Goal: Task Accomplishment & Management: Manage account settings

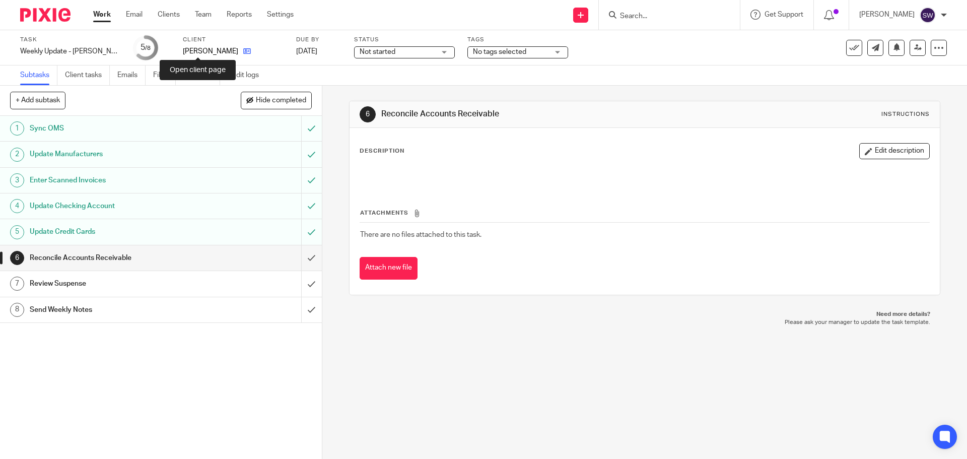
click at [243, 50] on icon at bounding box center [247, 51] width 8 height 8
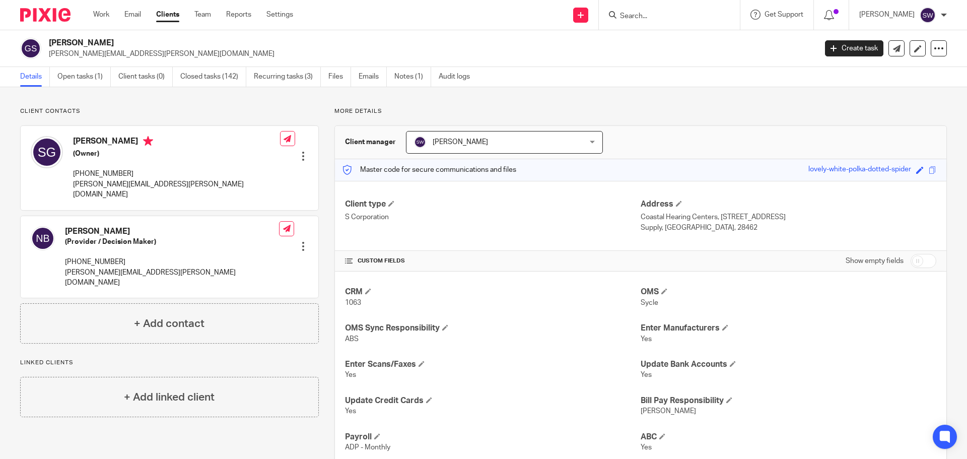
click at [170, 13] on link "Clients" at bounding box center [167, 15] width 23 height 10
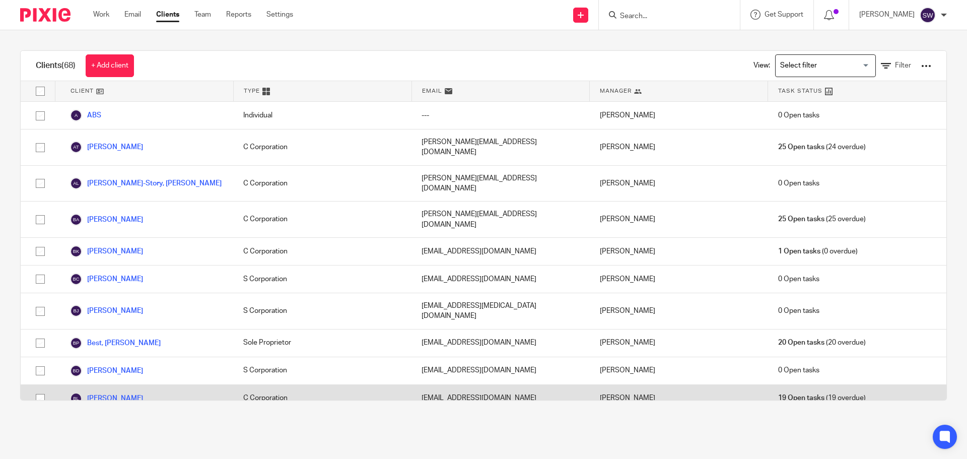
scroll to position [50, 0]
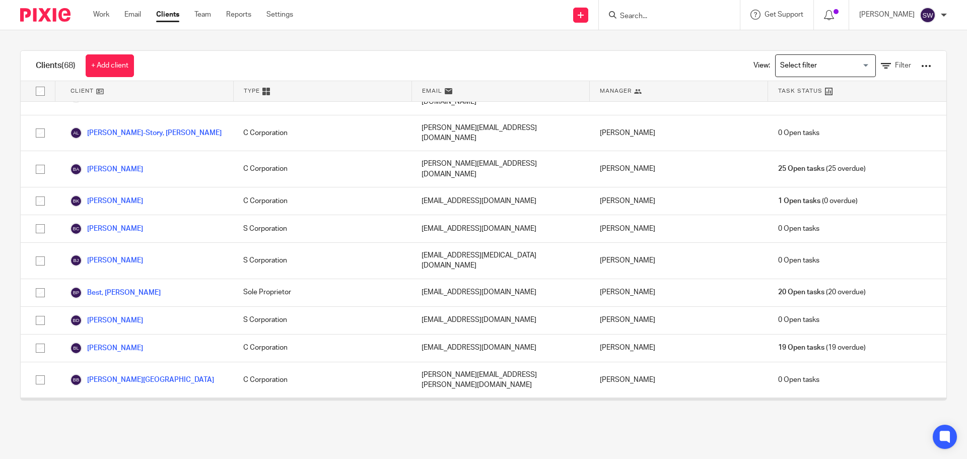
click at [142, 410] on link "Browning, Jared & Kristi" at bounding box center [138, 416] width 137 height 12
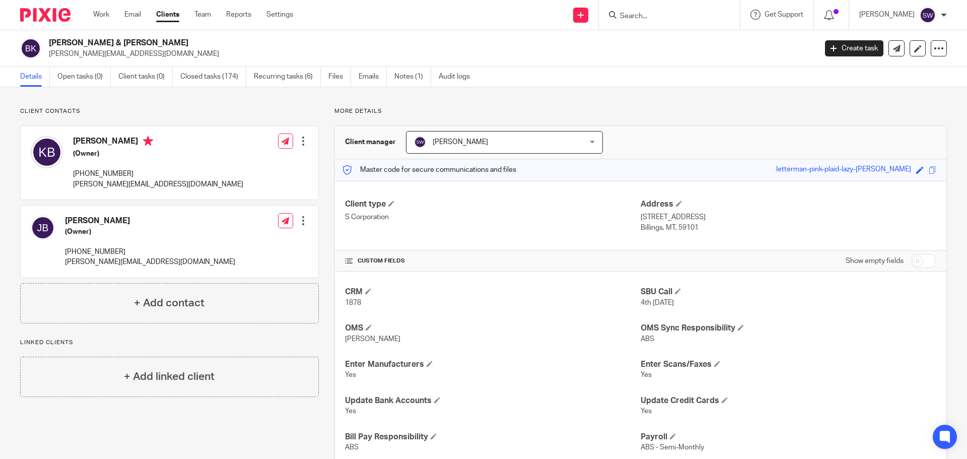
click at [301, 66] on div "Browning, Jared & Kristi jared@rehderhearing.com Create task Export data Merge …" at bounding box center [483, 48] width 967 height 37
click at [302, 71] on link "Recurring tasks (6)" at bounding box center [287, 77] width 67 height 20
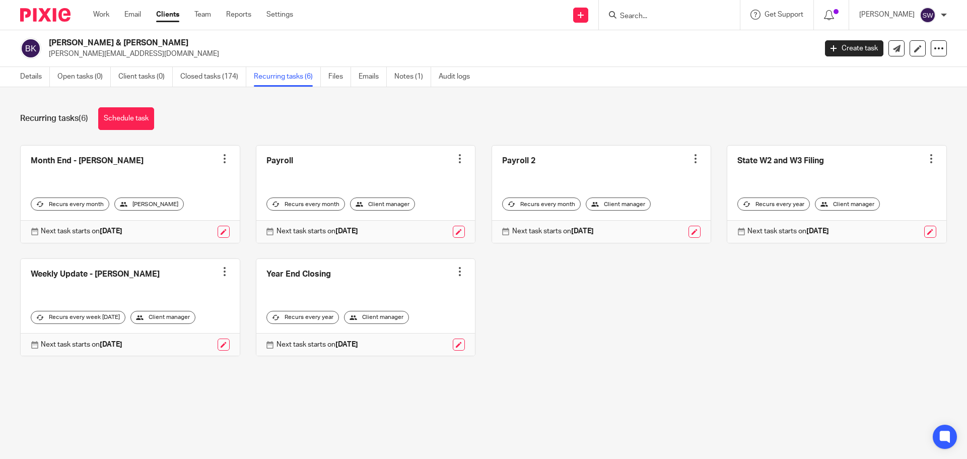
click at [178, 285] on link at bounding box center [130, 307] width 219 height 97
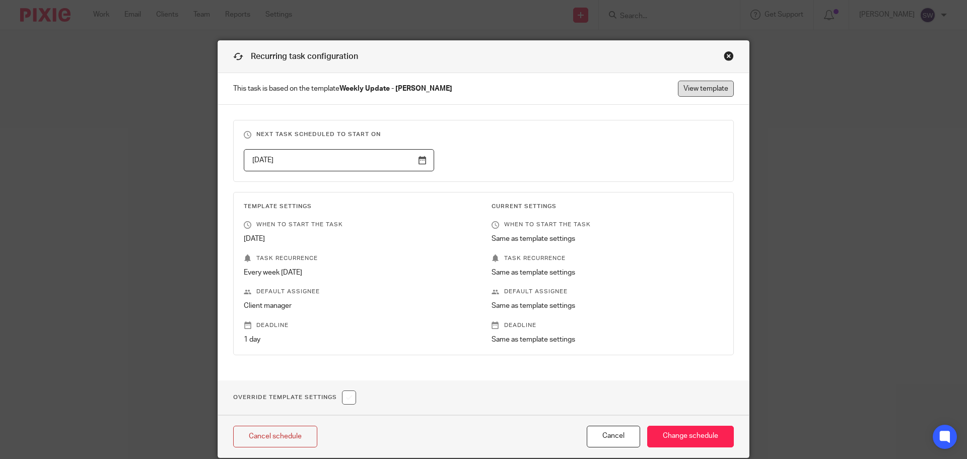
click at [689, 90] on link "View template" at bounding box center [706, 89] width 56 height 16
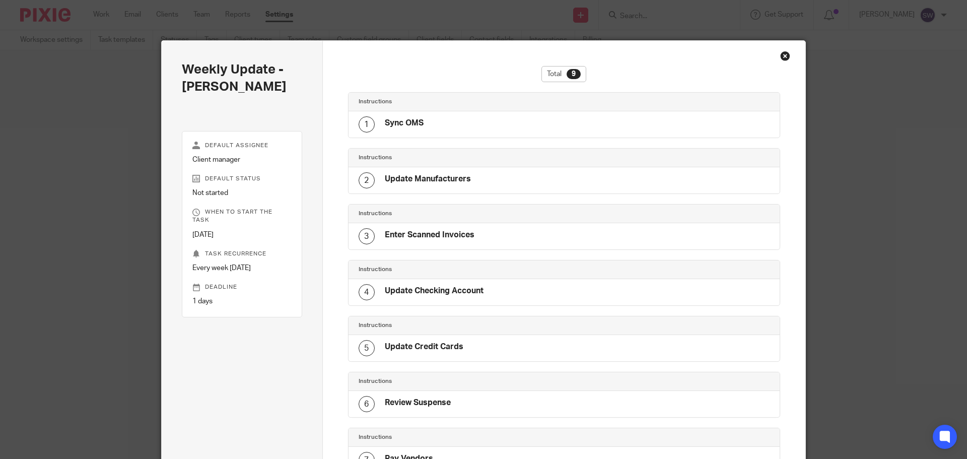
scroll to position [228, 0]
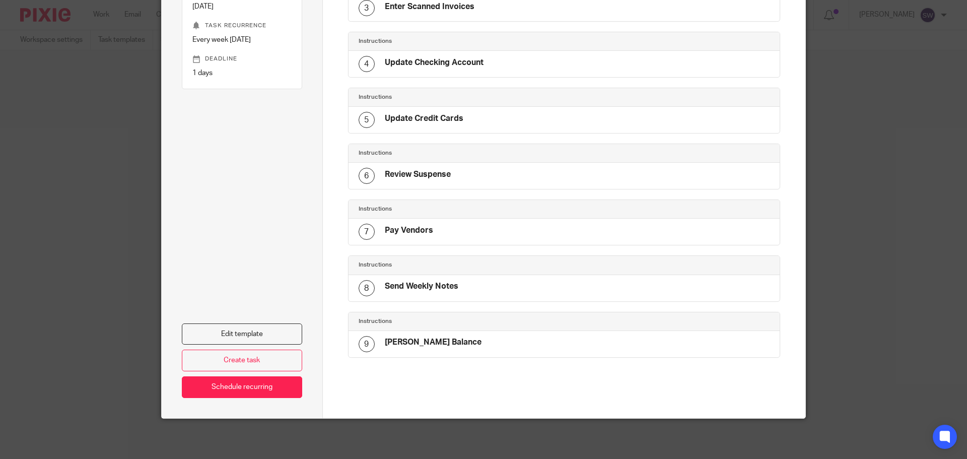
click at [436, 283] on h4 "Send Weekly Notes" at bounding box center [422, 286] width 74 height 11
click at [254, 331] on link "Edit template" at bounding box center [242, 334] width 120 height 22
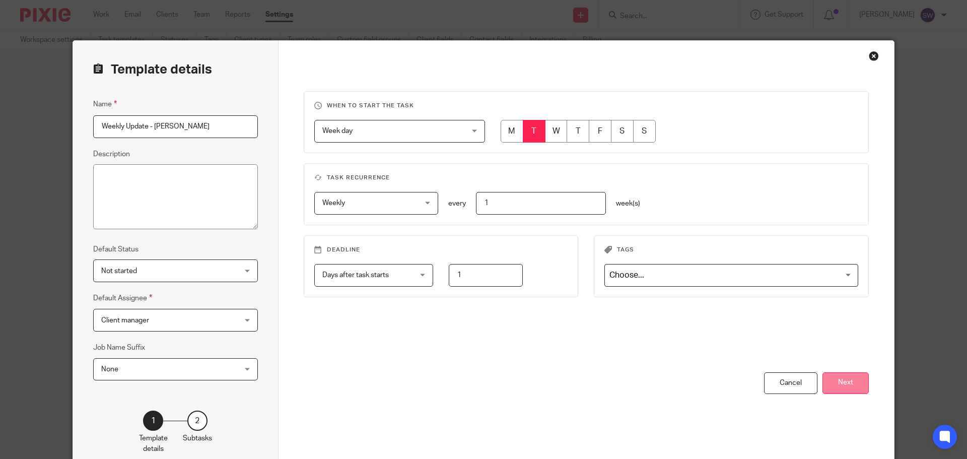
click at [854, 374] on button "Next" at bounding box center [846, 383] width 46 height 22
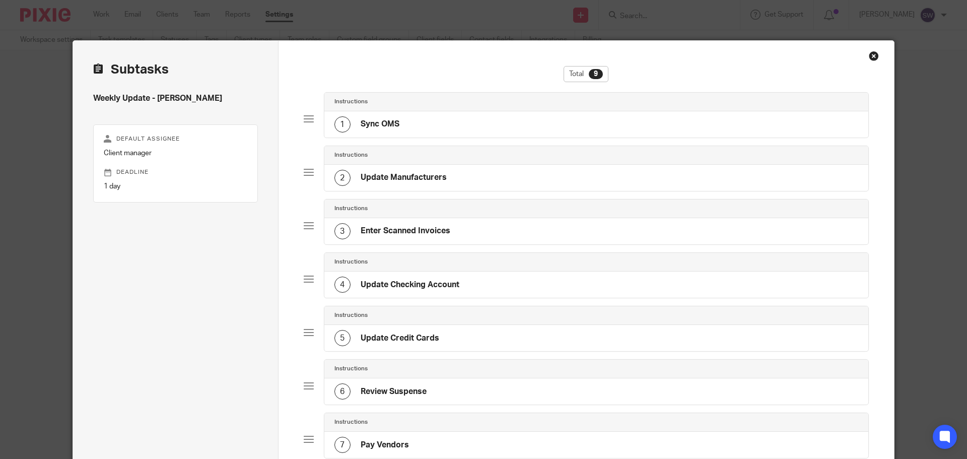
scroll to position [202, 0]
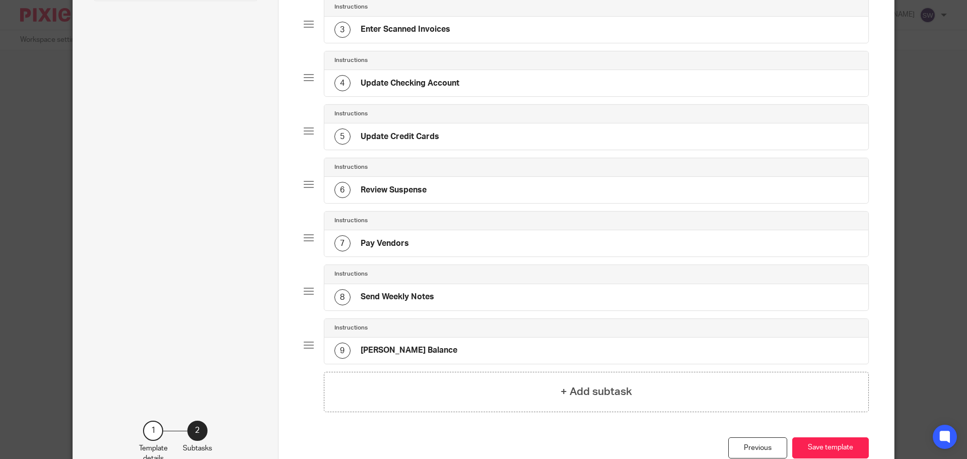
click at [429, 294] on h4 "Send Weekly Notes" at bounding box center [398, 297] width 74 height 11
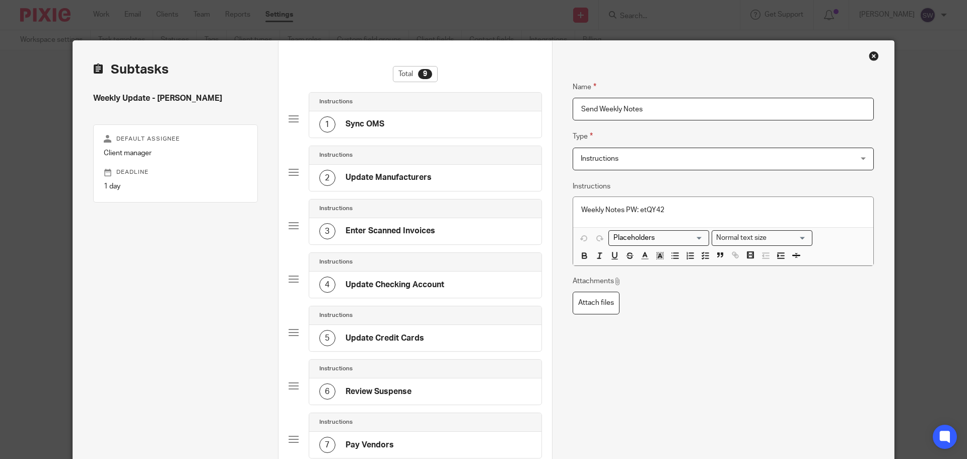
scroll to position [246, 0]
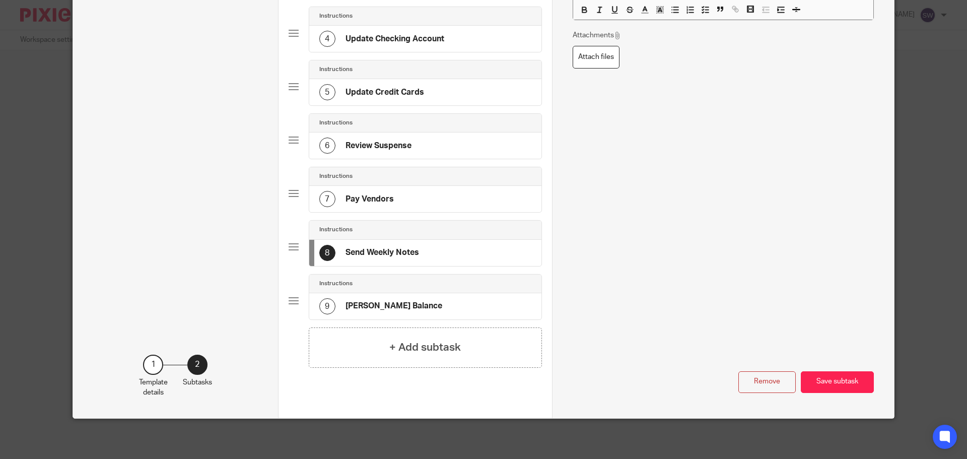
click at [428, 305] on div "9 Rehder Balance" at bounding box center [425, 306] width 232 height 26
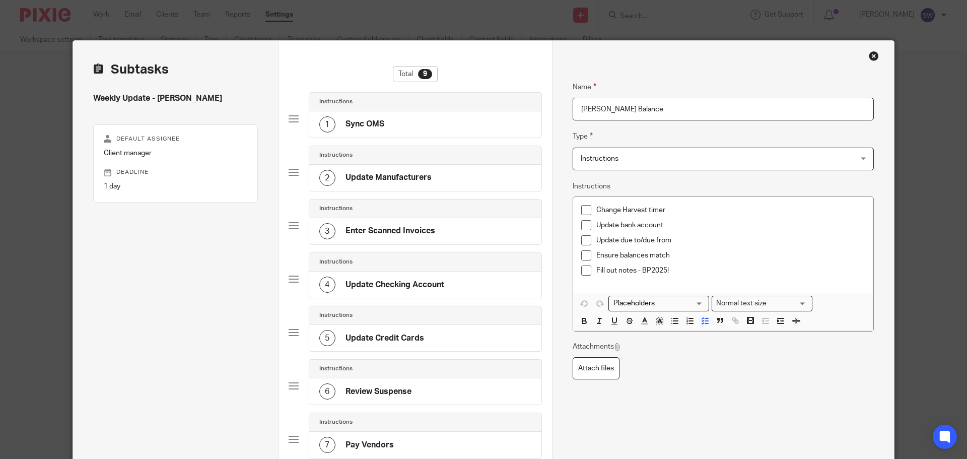
scroll to position [50, 0]
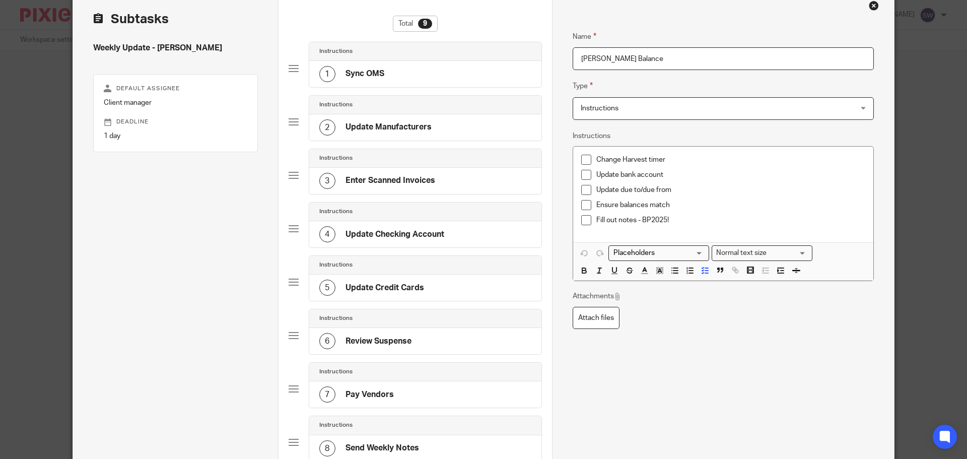
click at [670, 202] on p "Ensure balances match" at bounding box center [730, 205] width 269 height 10
click at [871, 7] on div "Close this dialog window" at bounding box center [874, 6] width 10 height 10
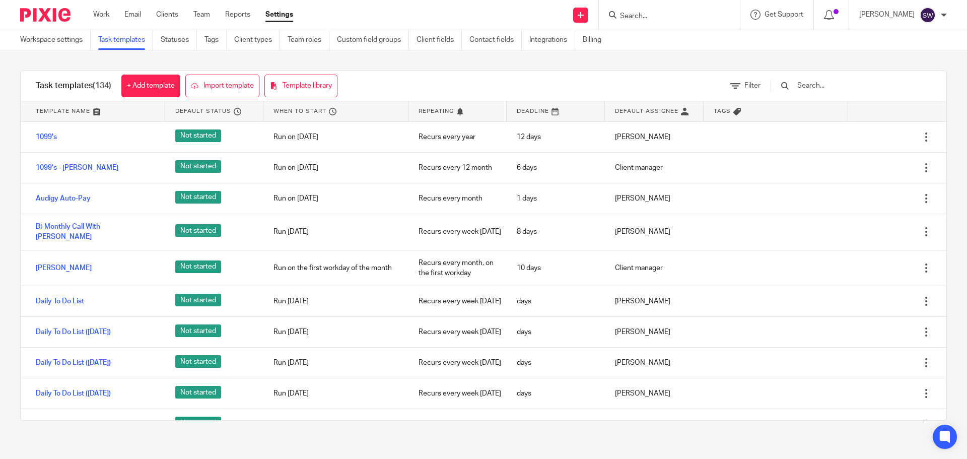
click at [106, 6] on div "Work Email Clients Team Reports Settings Work Email Clients Team Reports Settin…" at bounding box center [195, 15] width 225 height 30
click at [109, 10] on link "Work" at bounding box center [101, 15] width 16 height 10
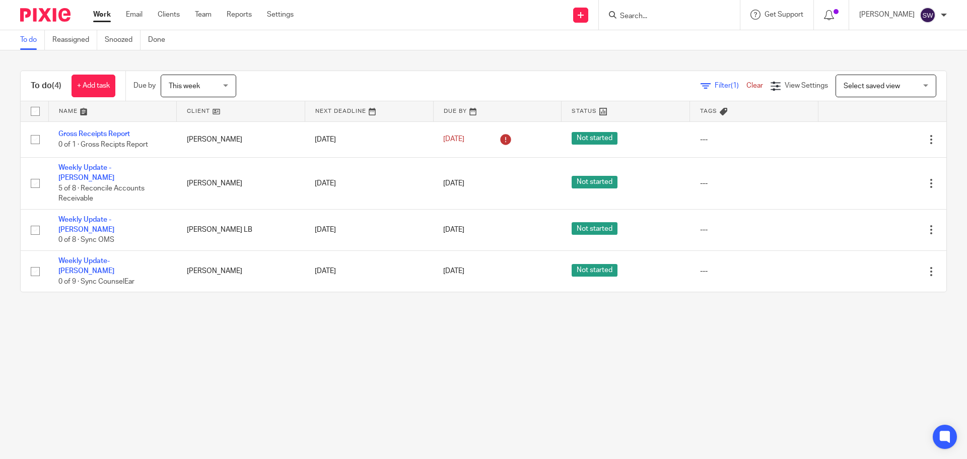
drag, startPoint x: 461, startPoint y: 427, endPoint x: 474, endPoint y: 449, distance: 25.5
click at [468, 441] on main "To do Reassigned Snoozed Done To do (4) + Add task Due by This week This week […" at bounding box center [483, 229] width 967 height 459
